Goal: Information Seeking & Learning: Learn about a topic

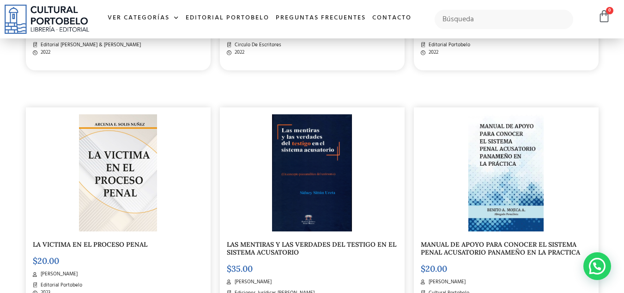
scroll to position [693, 0]
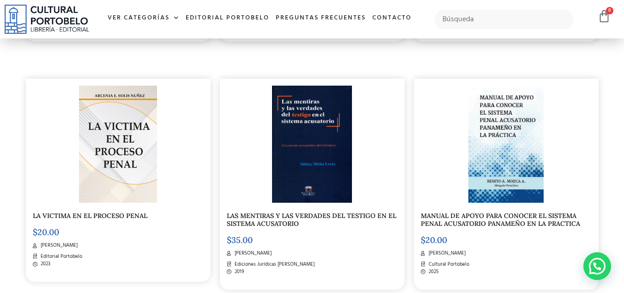
click at [492, 150] on img at bounding box center [506, 144] width 75 height 117
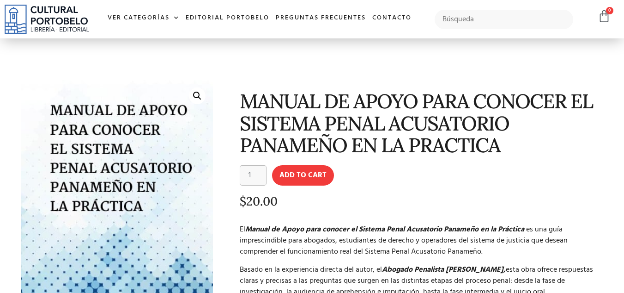
scroll to position [92, 0]
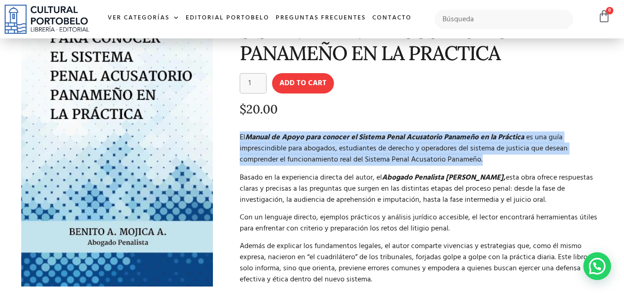
drag, startPoint x: 236, startPoint y: 137, endPoint x: 485, endPoint y: 164, distance: 250.6
click at [485, 164] on div "MANUAL DE APOYO PARA CONOCER EL SISTEMA PENAL ACUSATORIO PANAMEÑO EN LA PRACTIC…" at bounding box center [413, 166] width 391 height 366
copy p "El Manual de Apoyo para conocer el Sistema Penal Acusatorio Panameño en la Prác…"
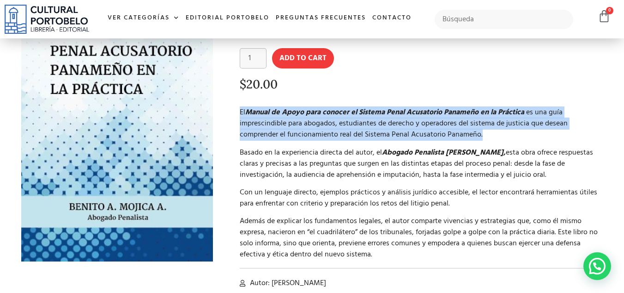
scroll to position [138, 0]
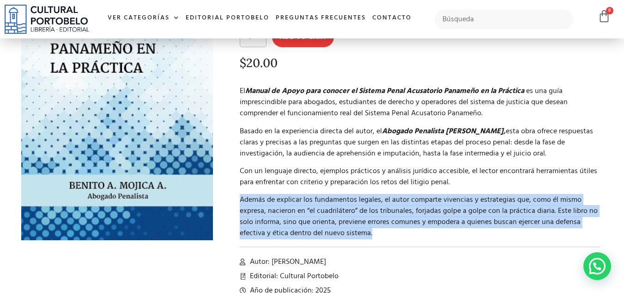
drag, startPoint x: 239, startPoint y: 202, endPoint x: 546, endPoint y: 234, distance: 308.1
click at [546, 234] on p "Además de explicar los fundamentos legales, el autor comparte vivencias y estra…" at bounding box center [420, 216] width 361 height 44
copy p "Además de explicar los fundamentos legales, el autor comparte vivencias y estra…"
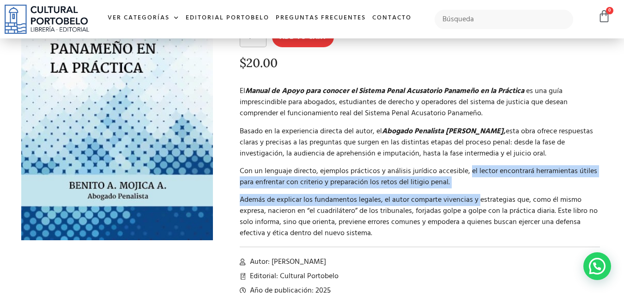
drag, startPoint x: 470, startPoint y: 173, endPoint x: 479, endPoint y: 188, distance: 17.4
click at [479, 188] on div "El Manual de Apoyo para conocer el Sistema Penal Acusatorio Panameño en la Prác…" at bounding box center [420, 162] width 361 height 153
click at [433, 186] on p "Con un lenguaje directo, ejemplos prácticos y análisis jurídico accesible, el l…" at bounding box center [420, 176] width 361 height 22
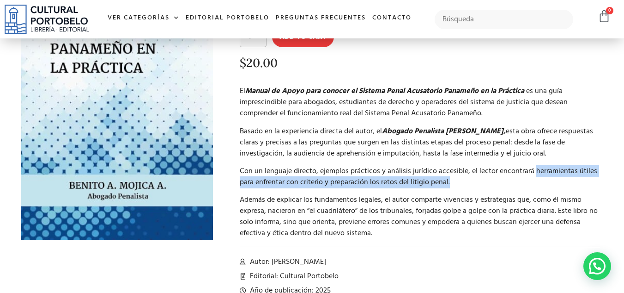
drag, startPoint x: 532, startPoint y: 173, endPoint x: 548, endPoint y: 181, distance: 17.4
click at [548, 181] on p "Con un lenguaje directo, ejemplos prácticos y análisis jurídico accesible, el l…" at bounding box center [420, 176] width 361 height 22
copy p "herramientas útiles para enfrentar con criterio y preparación los retos del lit…"
